Goal: Information Seeking & Learning: Learn about a topic

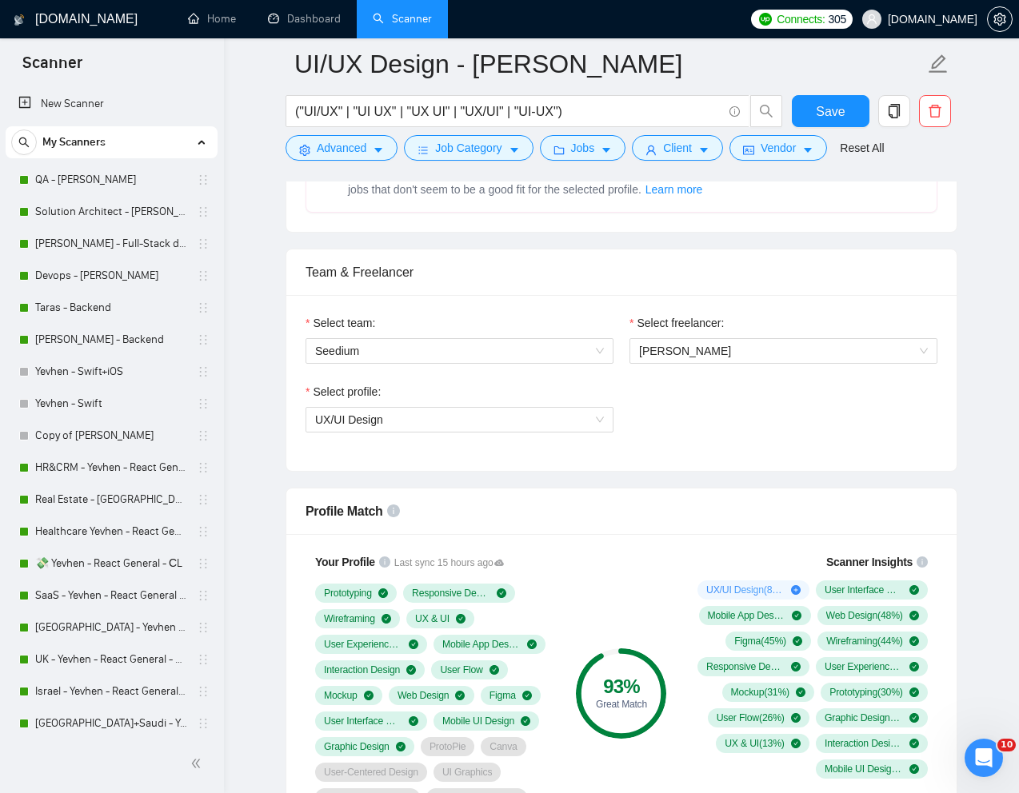
scroll to position [844, 0]
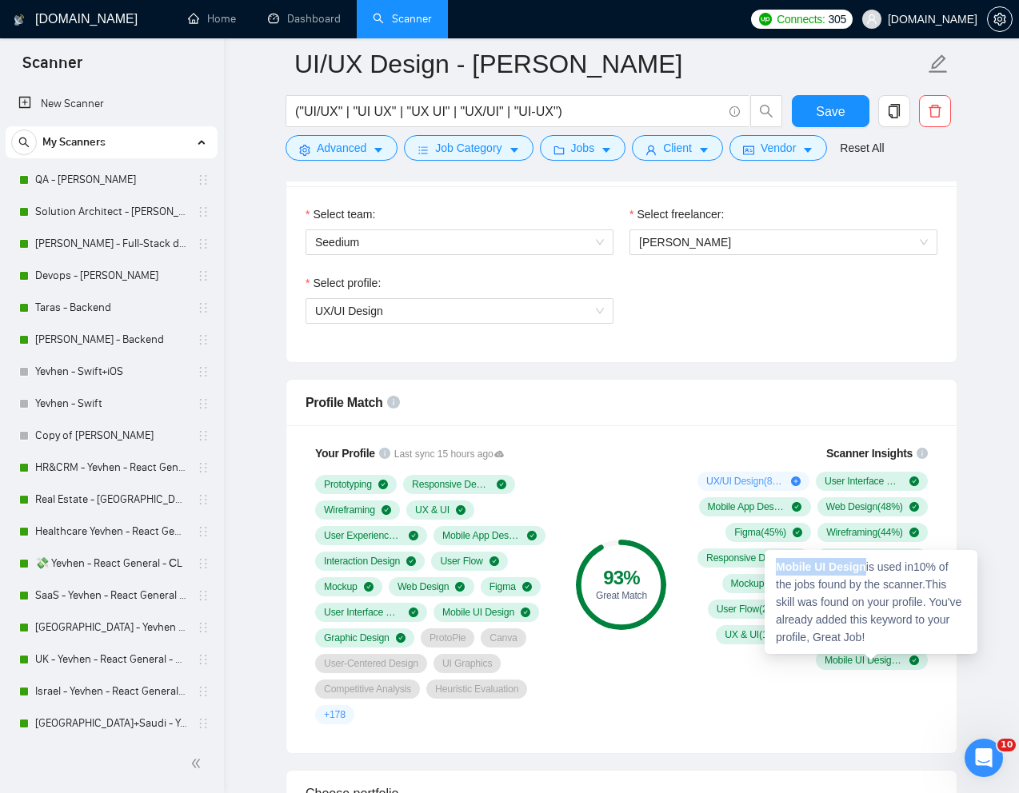
drag, startPoint x: 869, startPoint y: 568, endPoint x: 776, endPoint y: 569, distance: 93.6
click at [776, 569] on div "Mobile UI Design is used in 10 % of the jobs found by the scanner. This skill w…" at bounding box center [870, 602] width 213 height 104
copy strong "Mobile UI Design"
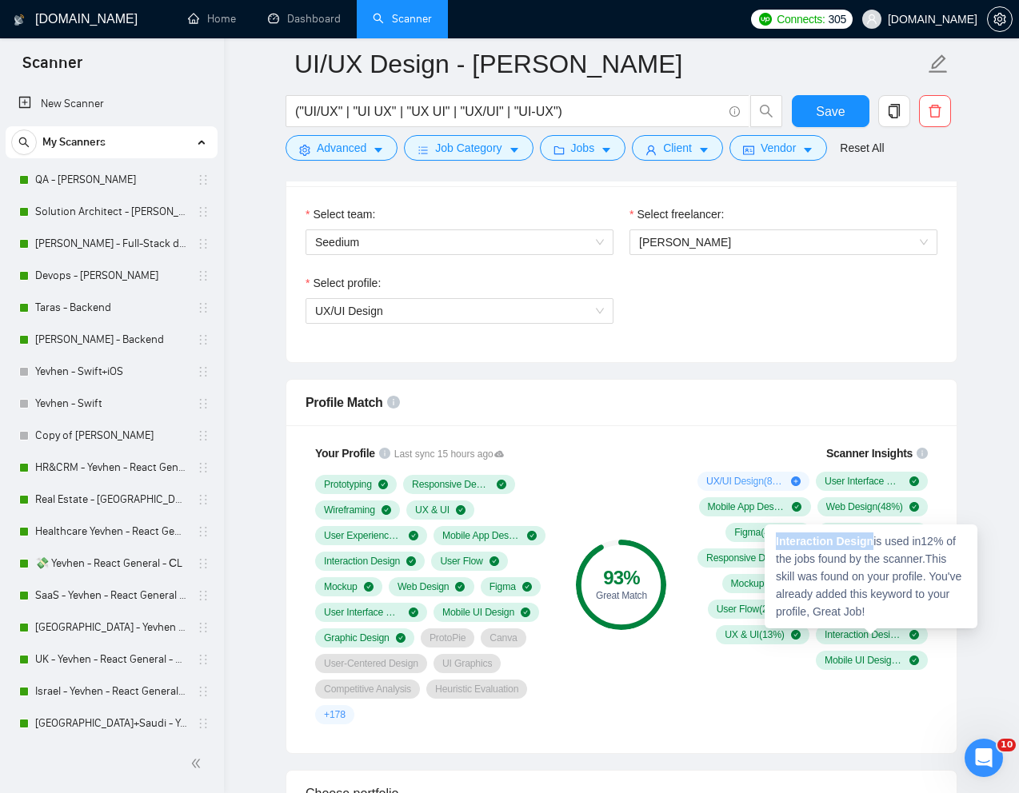
drag, startPoint x: 876, startPoint y: 542, endPoint x: 775, endPoint y: 545, distance: 101.6
click at [776, 545] on strong "Interaction Design" at bounding box center [825, 541] width 98 height 13
copy strong "Interaction Design"
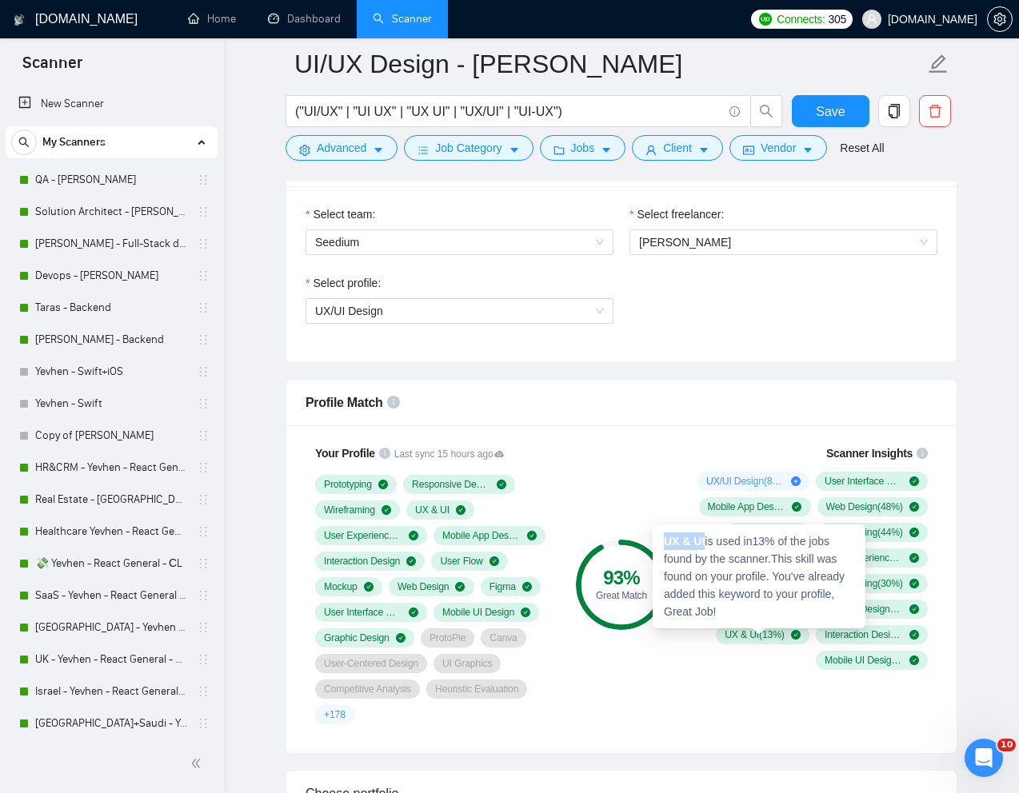
drag, startPoint x: 706, startPoint y: 542, endPoint x: 666, endPoint y: 542, distance: 40.0
click at [666, 542] on div "UX & UI is used in 13 % of the jobs found by the scanner. This skill was found …" at bounding box center [758, 577] width 213 height 104
copy strong "UX & UI"
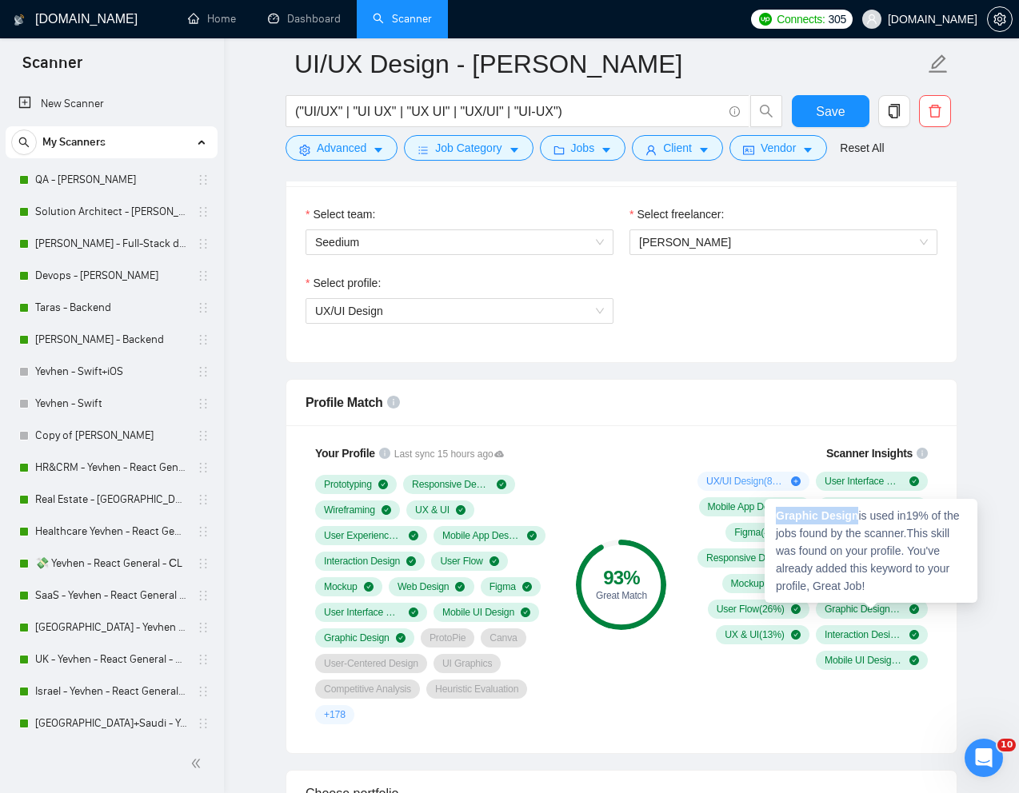
drag, startPoint x: 858, startPoint y: 519, endPoint x: 775, endPoint y: 519, distance: 83.2
click at [776, 519] on strong "Graphic Design" at bounding box center [817, 515] width 82 height 13
copy strong "Graphic Design"
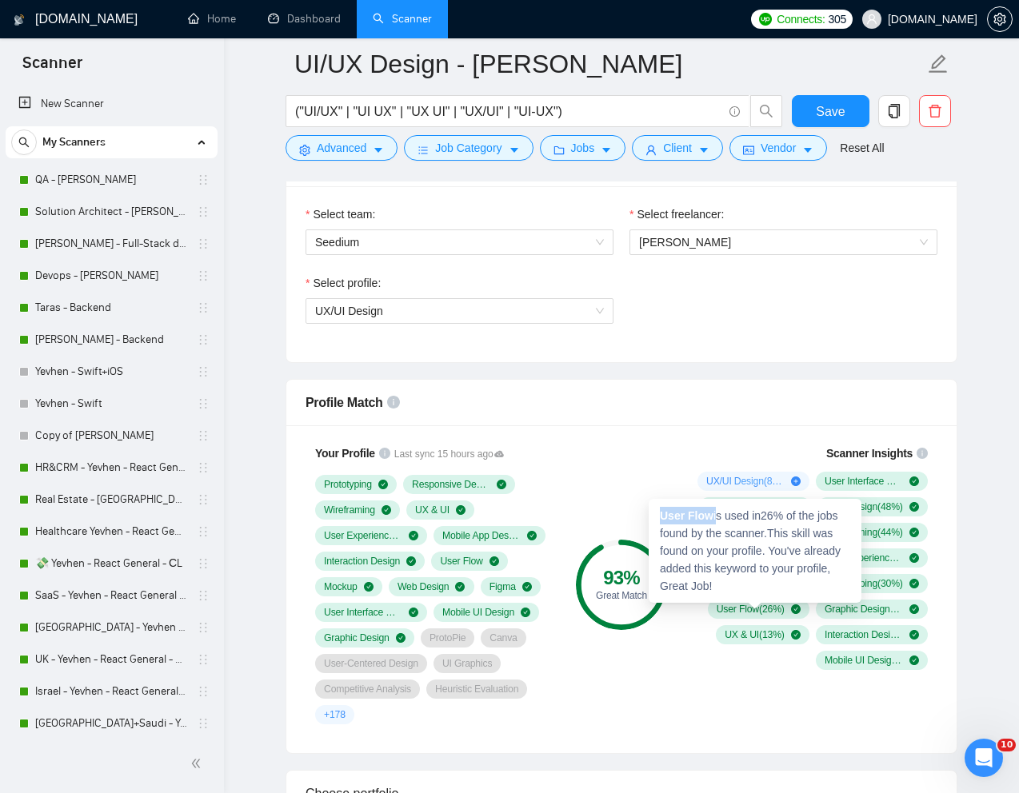
drag, startPoint x: 716, startPoint y: 518, endPoint x: 657, endPoint y: 519, distance: 58.4
click at [657, 519] on div "User Flow is used in 26 % of the jobs found by the scanner. This skill was foun…" at bounding box center [754, 551] width 213 height 104
copy div "User Flow"
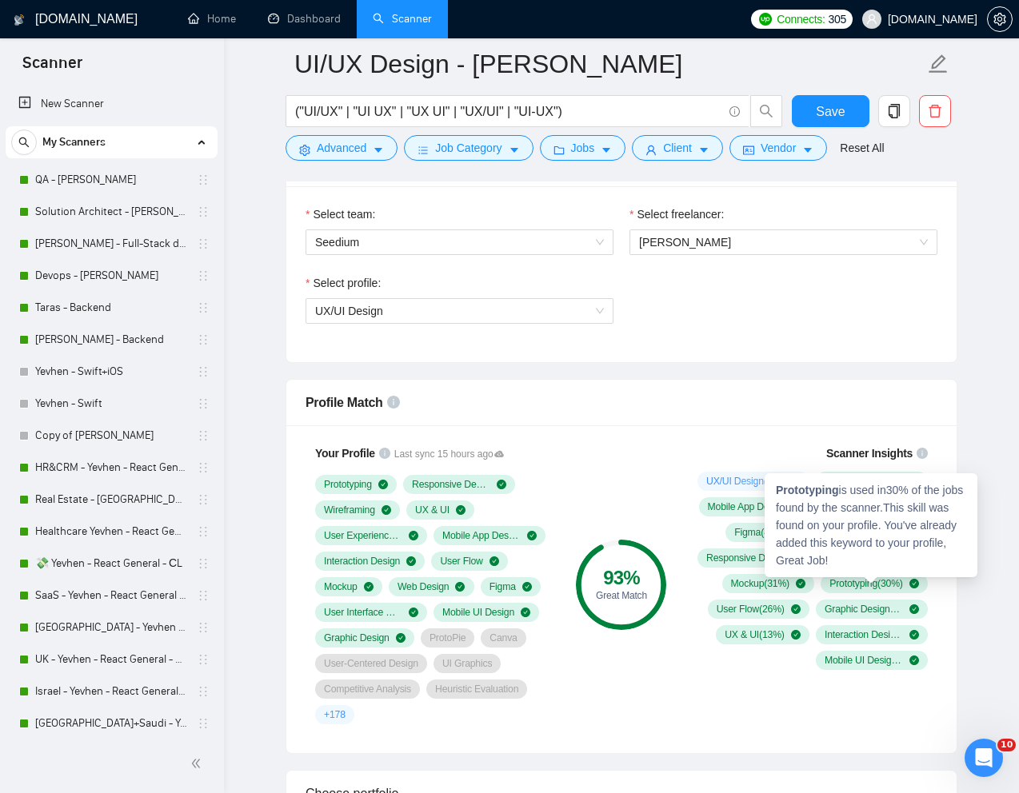
click at [819, 490] on strong "Prototyping" at bounding box center [807, 490] width 63 height 13
copy strong "Prototyping"
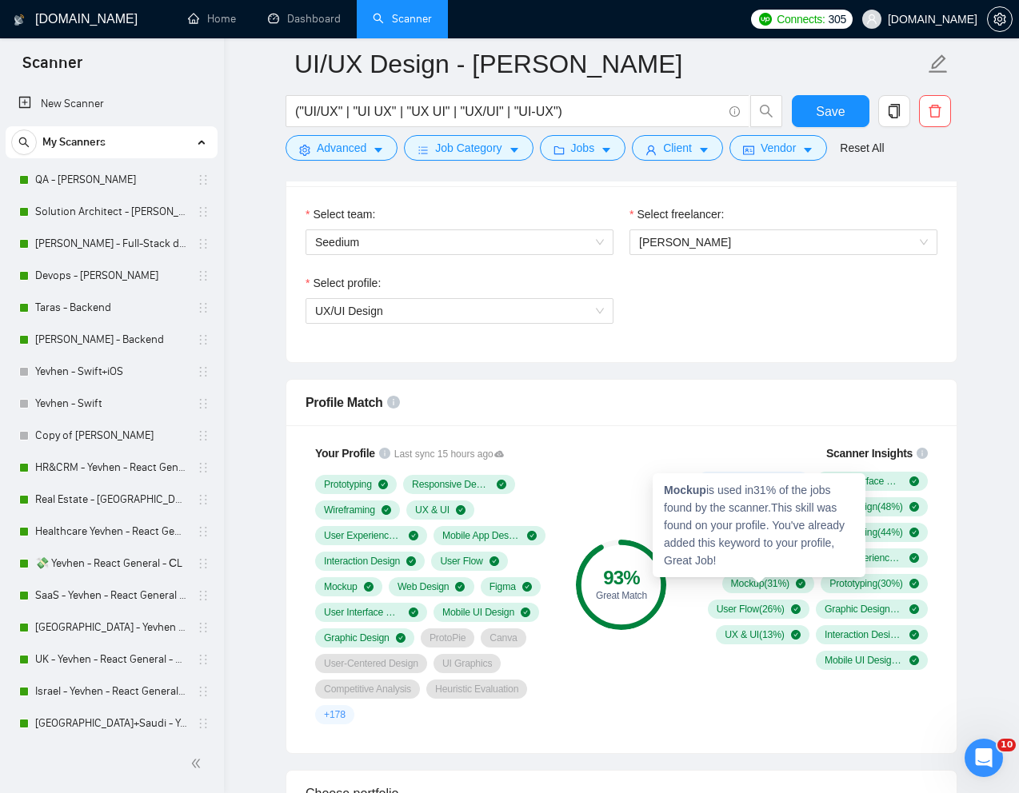
click at [689, 492] on strong "Mockup" at bounding box center [685, 490] width 42 height 13
copy strong "Mockup"
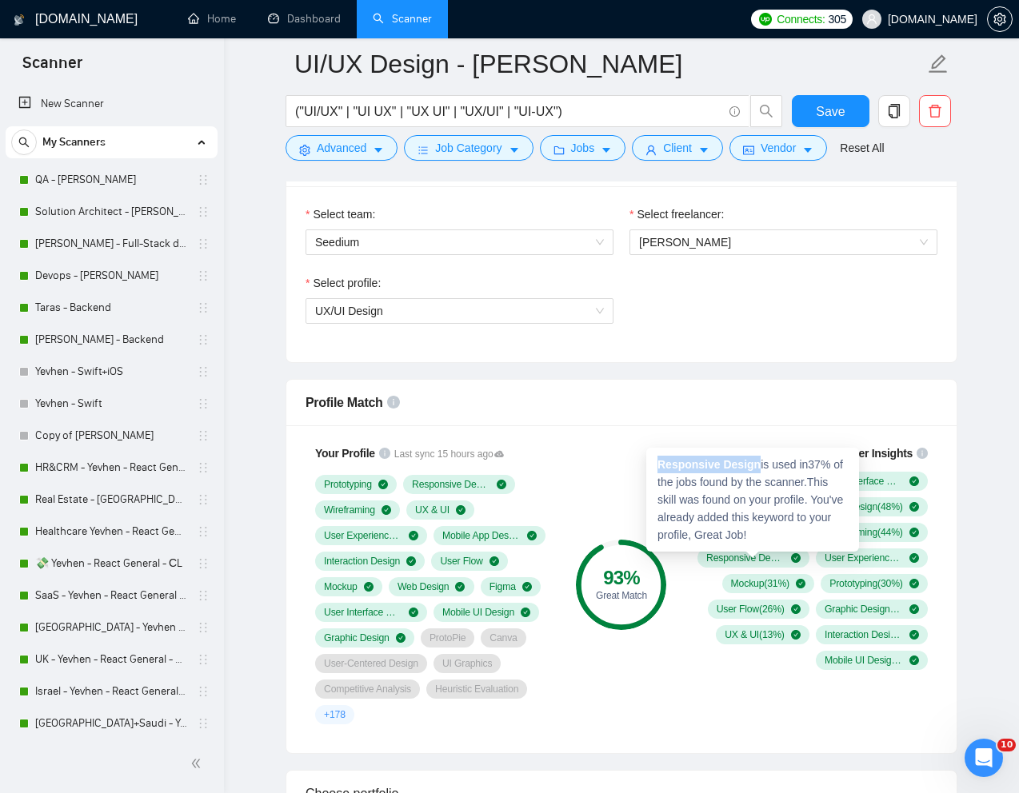
drag, startPoint x: 656, startPoint y: 463, endPoint x: 761, endPoint y: 463, distance: 104.7
click at [761, 463] on div "Responsive Design is used in 37 % of the jobs found by the scanner. This skill …" at bounding box center [752, 500] width 213 height 104
copy strong "Responsive Design"
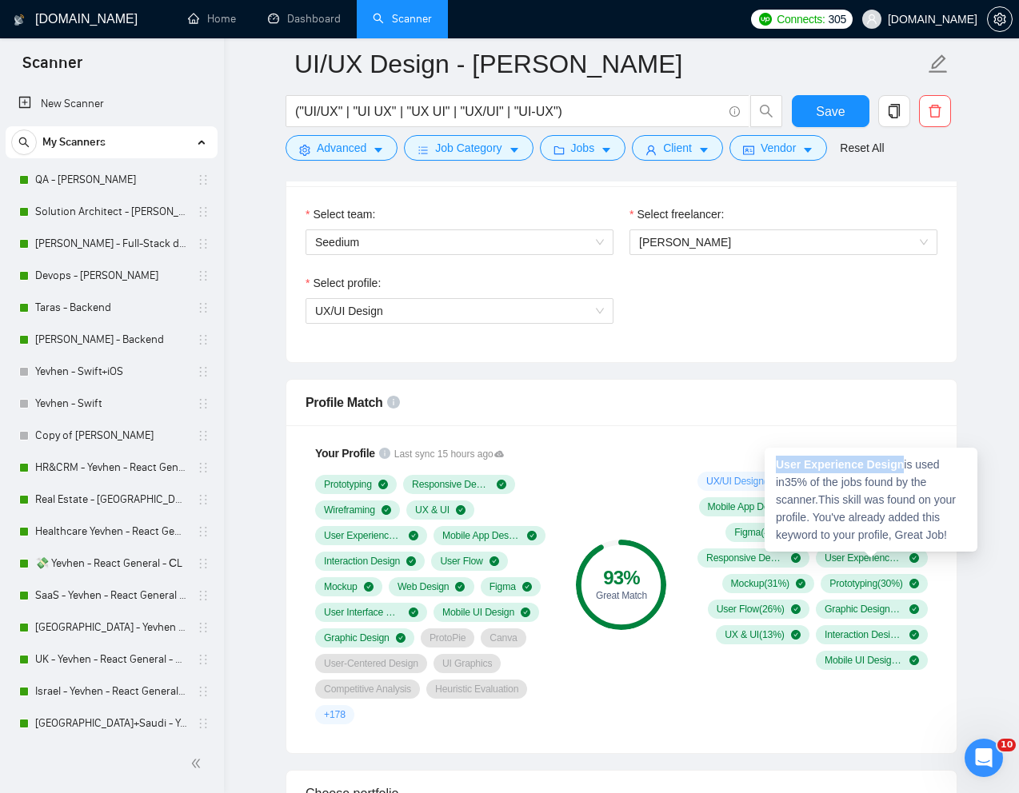
drag, startPoint x: 776, startPoint y: 464, endPoint x: 906, endPoint y: 466, distance: 130.4
click at [906, 466] on div "User Experience Design is used in 35 % of the jobs found by the scanner. This s…" at bounding box center [870, 500] width 213 height 104
copy strong "User Experience Design"
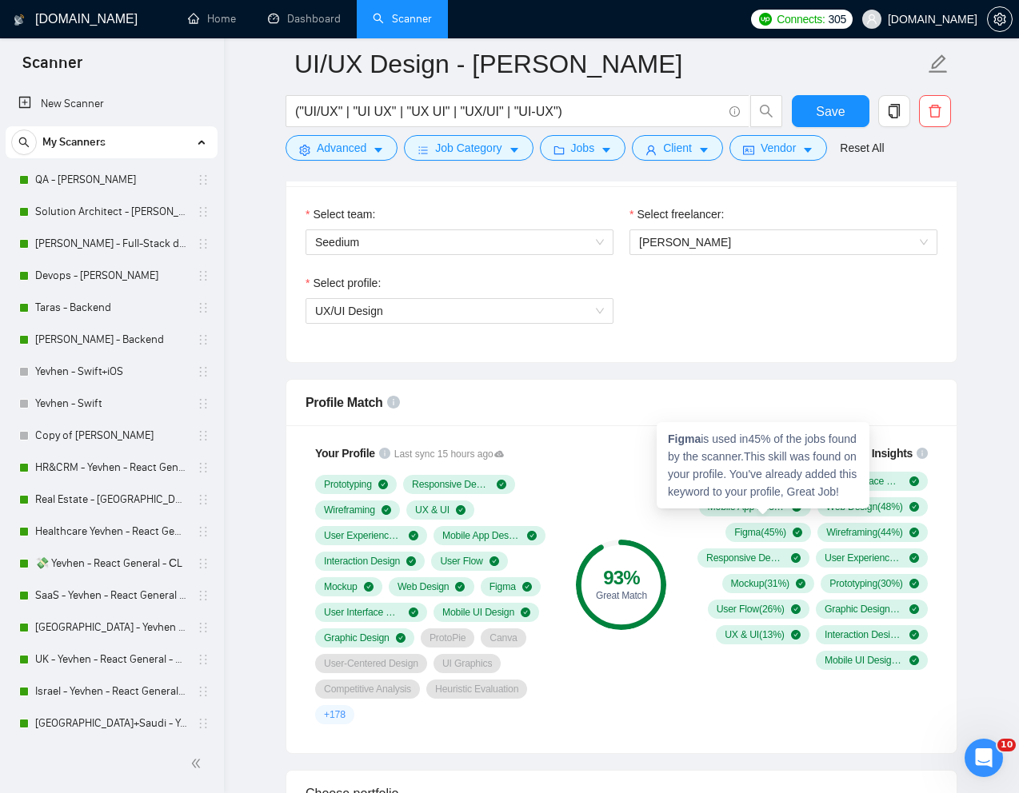
click at [685, 441] on strong "Figma" at bounding box center [684, 439] width 33 height 13
copy strong "Figma"
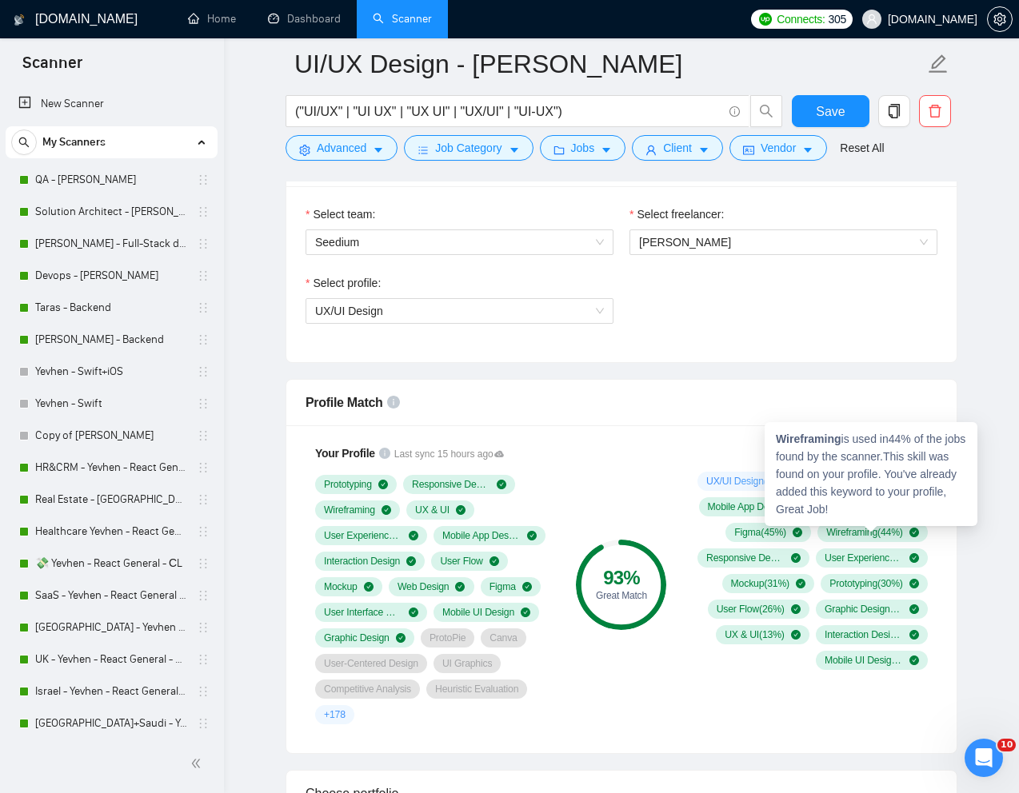
click at [808, 440] on strong "Wireframing" at bounding box center [809, 439] width 66 height 13
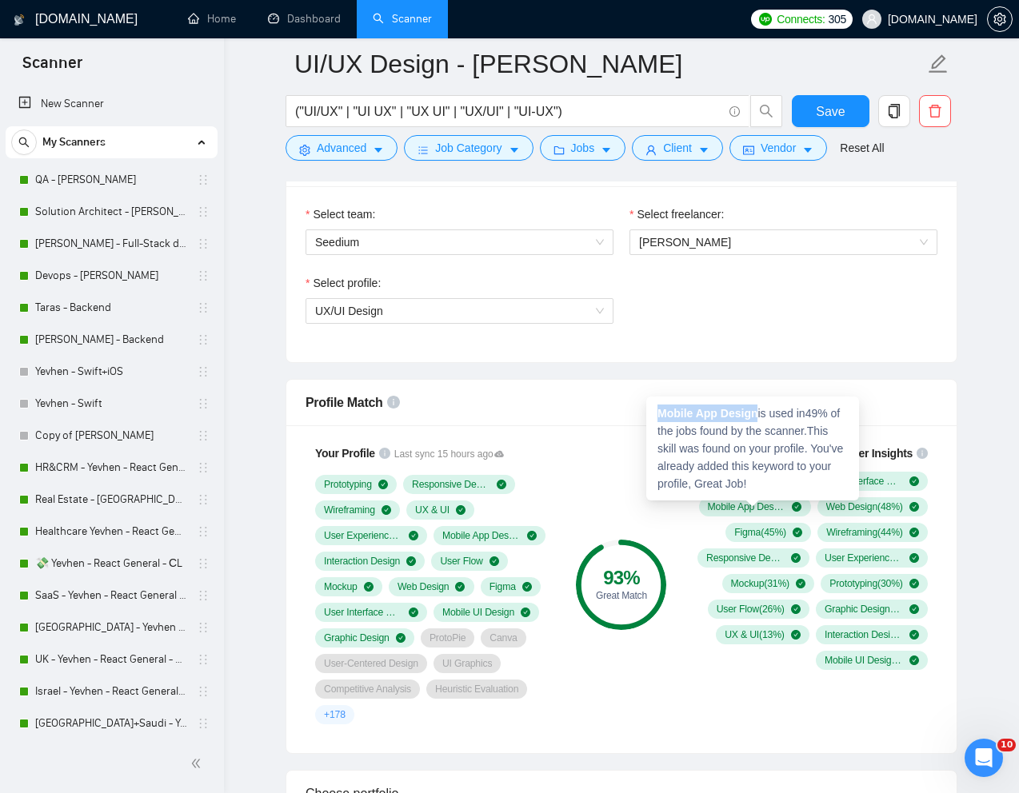
drag, startPoint x: 760, startPoint y: 413, endPoint x: 656, endPoint y: 420, distance: 104.1
click at [656, 420] on div "Mobile App Design is used in 49 % of the jobs found by the scanner. This skill …" at bounding box center [752, 449] width 213 height 104
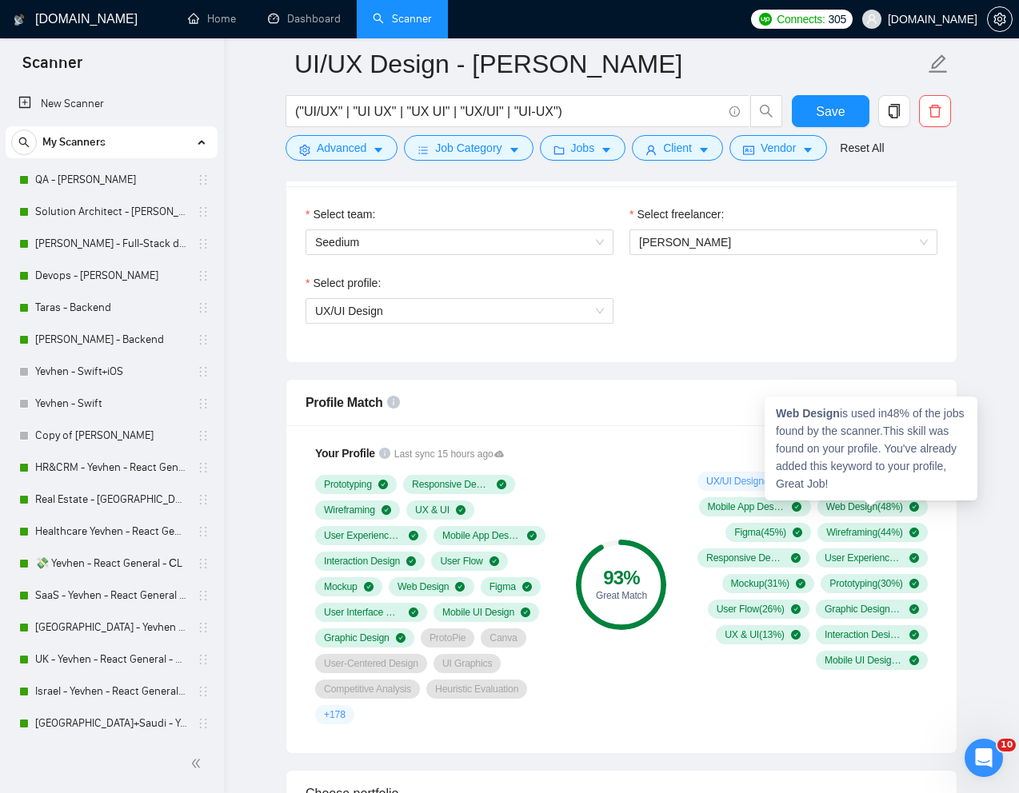
click at [808, 410] on strong "Web Design" at bounding box center [808, 413] width 64 height 13
drag, startPoint x: 776, startPoint y: 413, endPoint x: 840, endPoint y: 415, distance: 64.0
click at [840, 415] on strong "Web Design" at bounding box center [808, 413] width 64 height 13
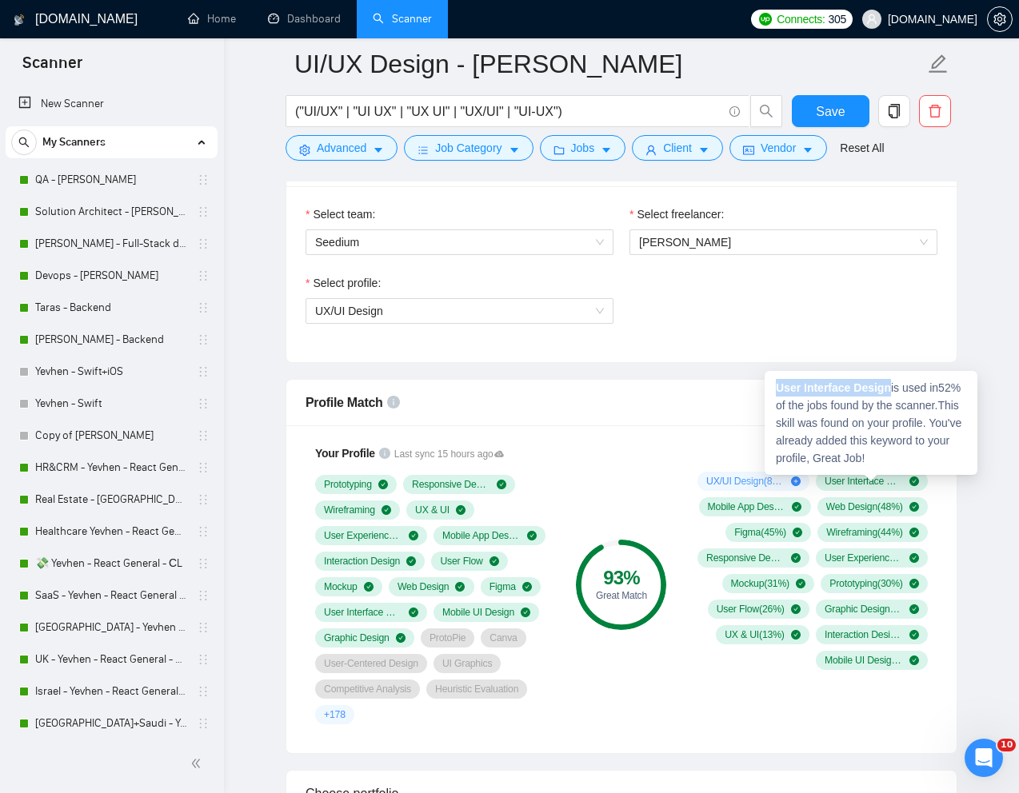
drag, startPoint x: 776, startPoint y: 386, endPoint x: 896, endPoint y: 392, distance: 120.1
click at [896, 392] on div "User Interface Design is used in 52 % of the jobs found by the scanner. This sk…" at bounding box center [870, 423] width 213 height 104
